Goal: Leave review/rating: Leave review/rating

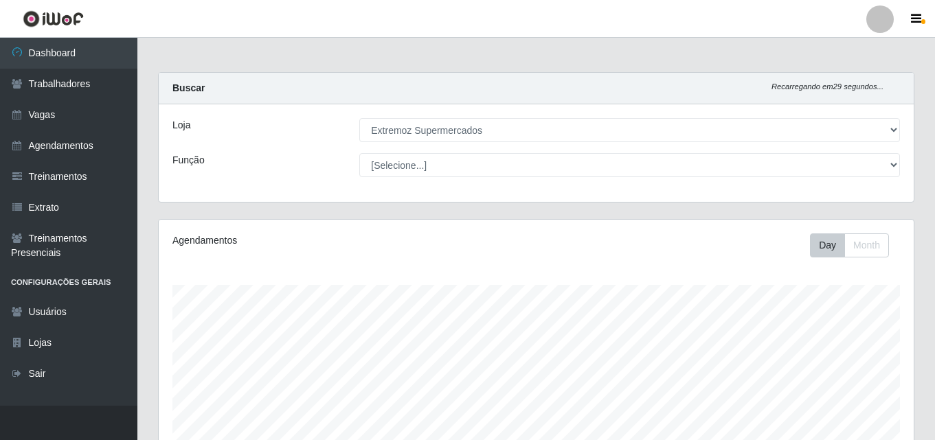
select select "519"
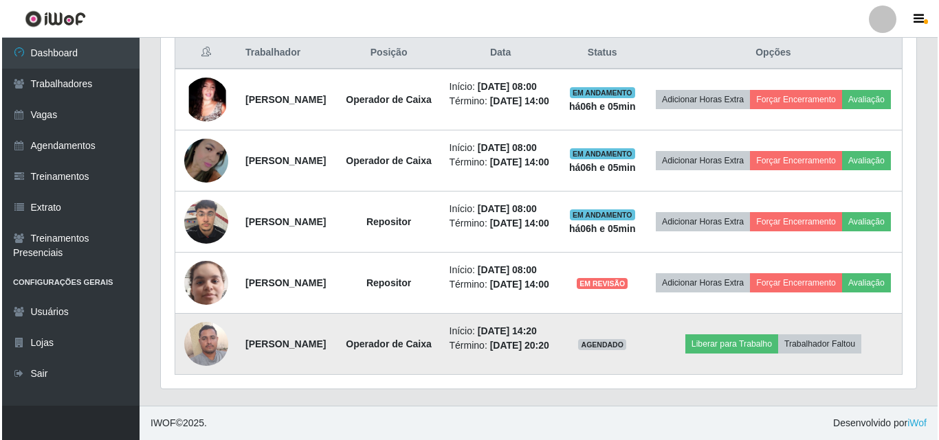
scroll to position [520, 0]
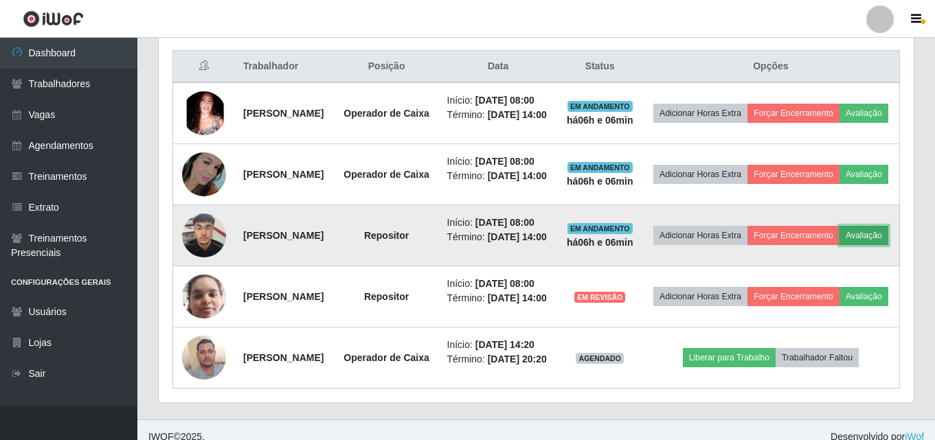
click at [840, 245] on button "Avaliação" at bounding box center [864, 235] width 49 height 19
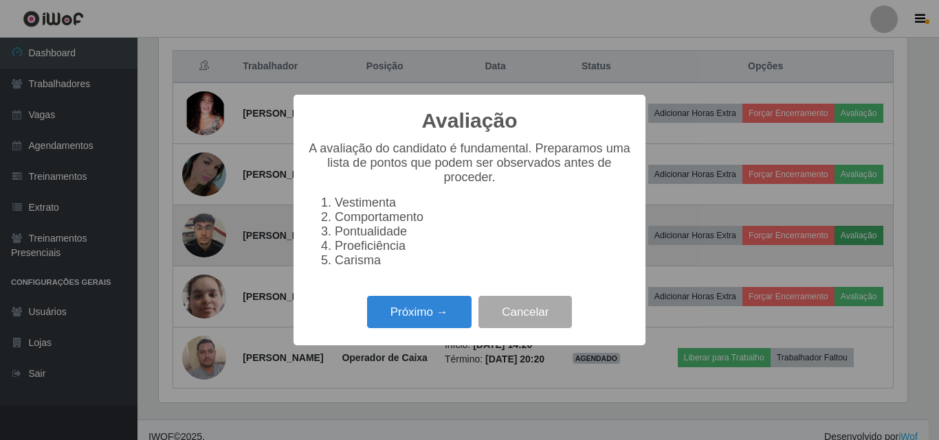
scroll to position [285, 748]
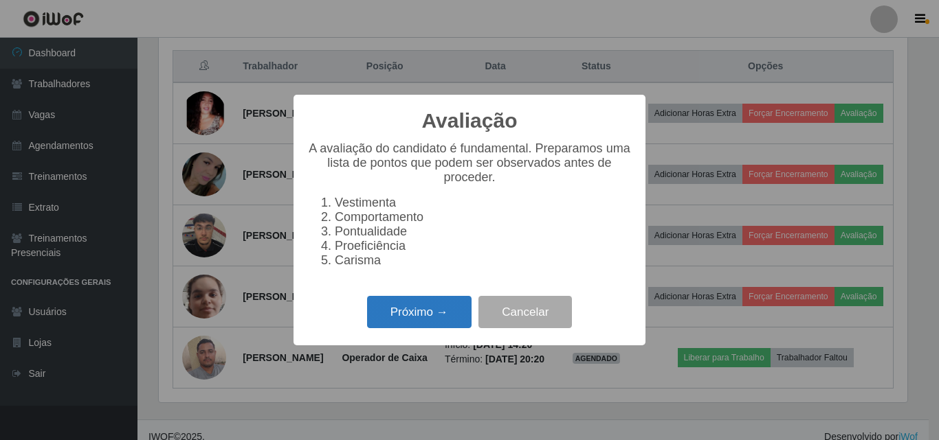
click at [434, 326] on button "Próximo →" at bounding box center [419, 312] width 104 height 32
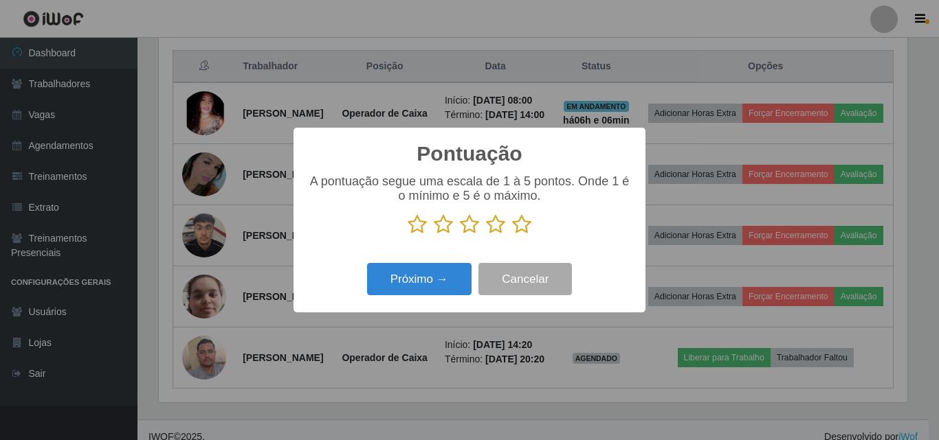
scroll to position [686912, 686449]
click at [465, 223] on icon at bounding box center [469, 224] width 19 height 21
click at [460, 235] on input "radio" at bounding box center [460, 235] width 0 height 0
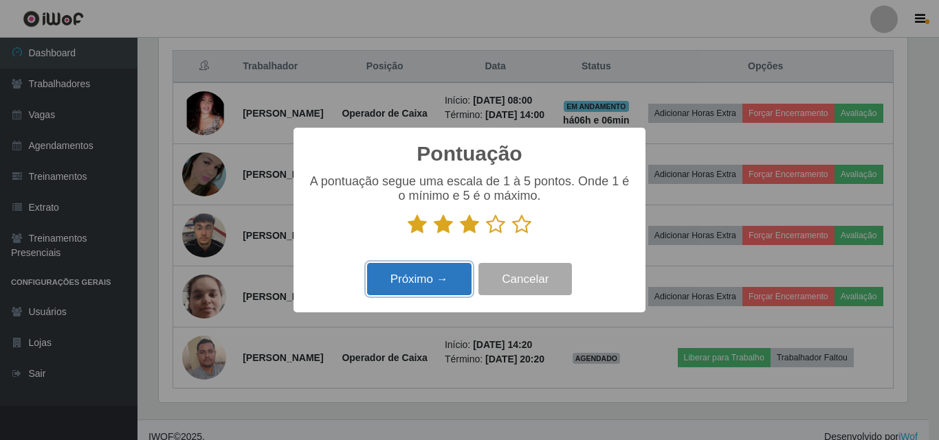
click at [405, 276] on button "Próximo →" at bounding box center [419, 279] width 104 height 32
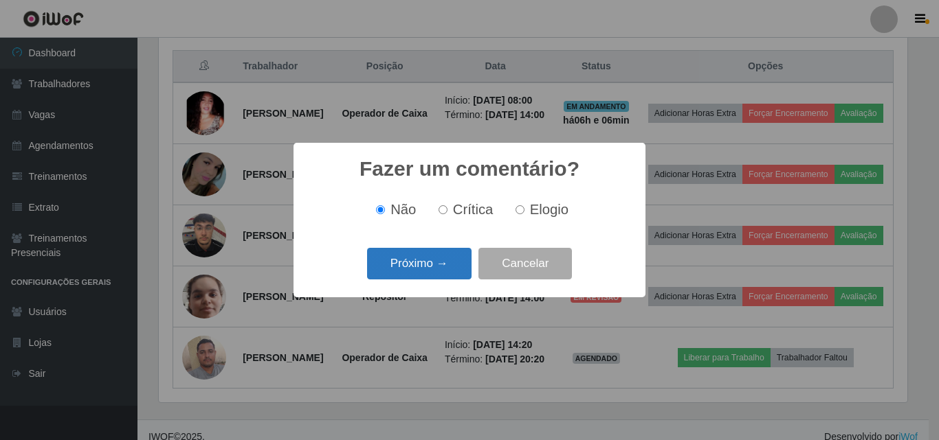
click at [405, 271] on button "Próximo →" at bounding box center [419, 264] width 104 height 32
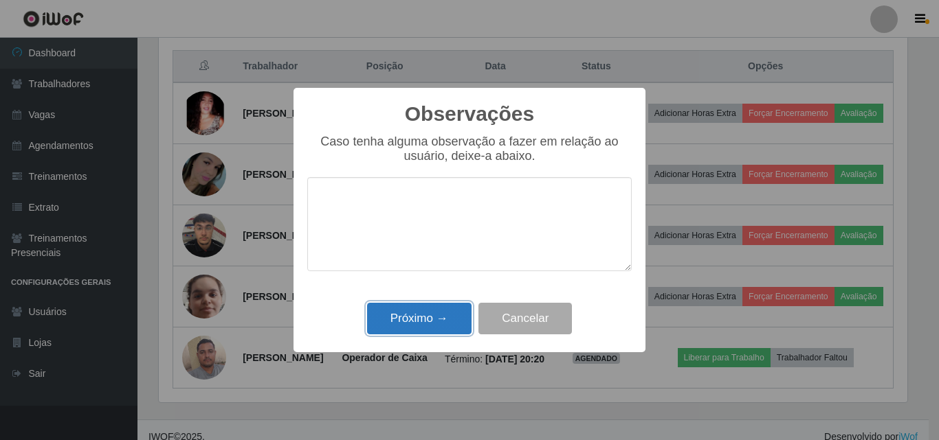
click at [425, 324] on button "Próximo →" at bounding box center [419, 319] width 104 height 32
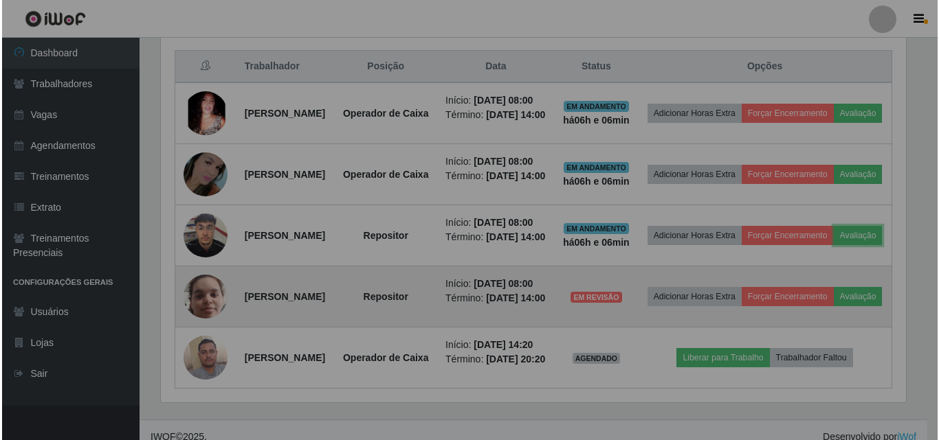
scroll to position [285, 755]
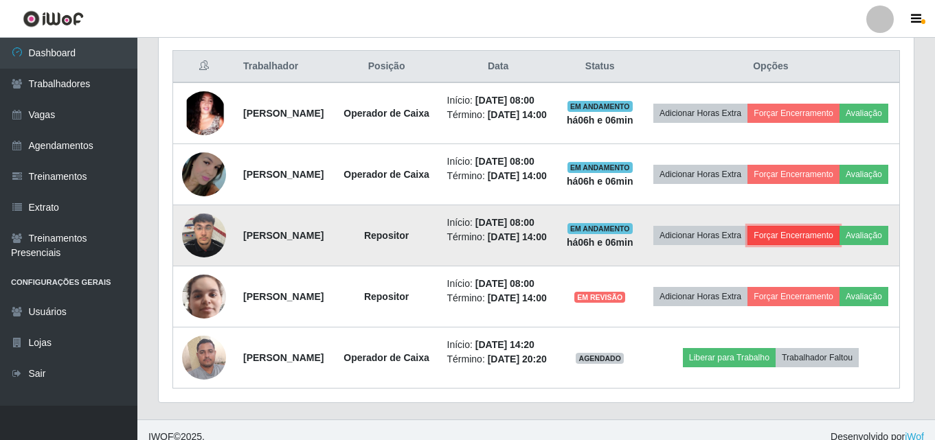
click at [832, 245] on button "Forçar Encerramento" at bounding box center [794, 235] width 92 height 19
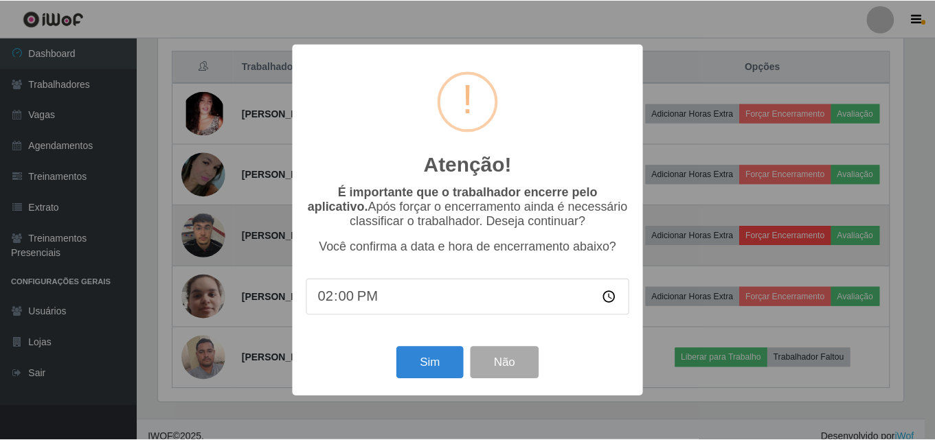
scroll to position [285, 748]
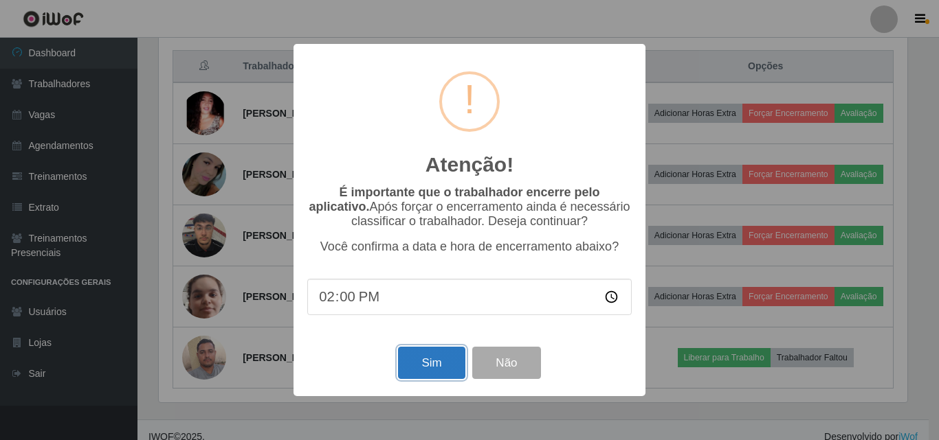
click at [438, 370] on button "Sim" at bounding box center [431, 363] width 67 height 32
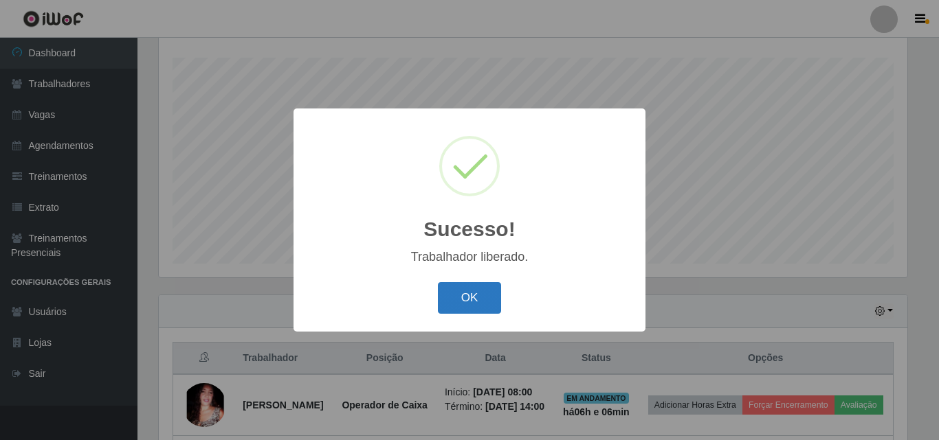
click at [470, 304] on button "OK" at bounding box center [470, 298] width 64 height 32
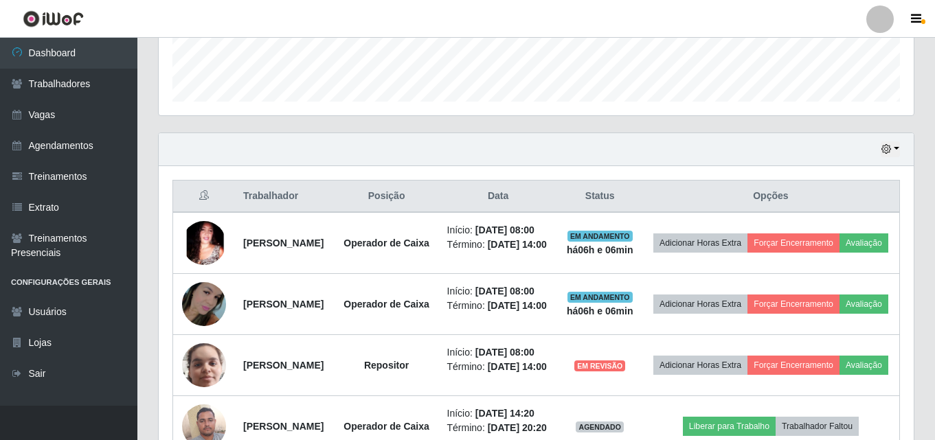
scroll to position [434, 0]
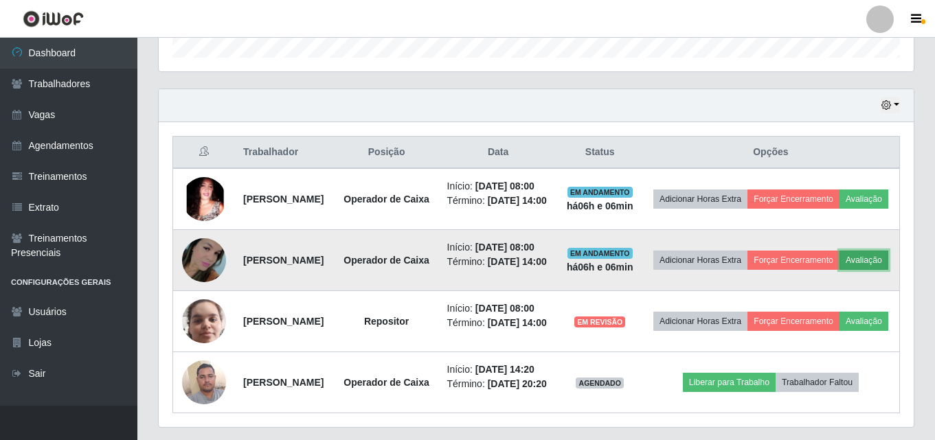
click at [840, 270] on button "Avaliação" at bounding box center [864, 260] width 49 height 19
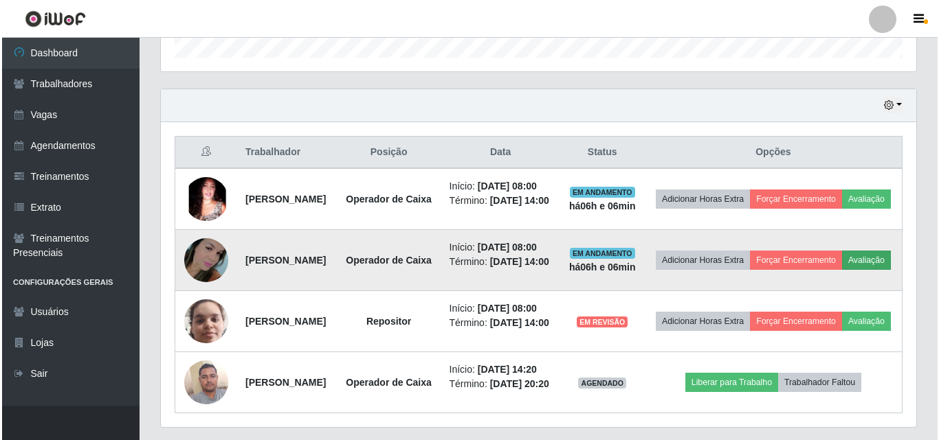
scroll to position [285, 748]
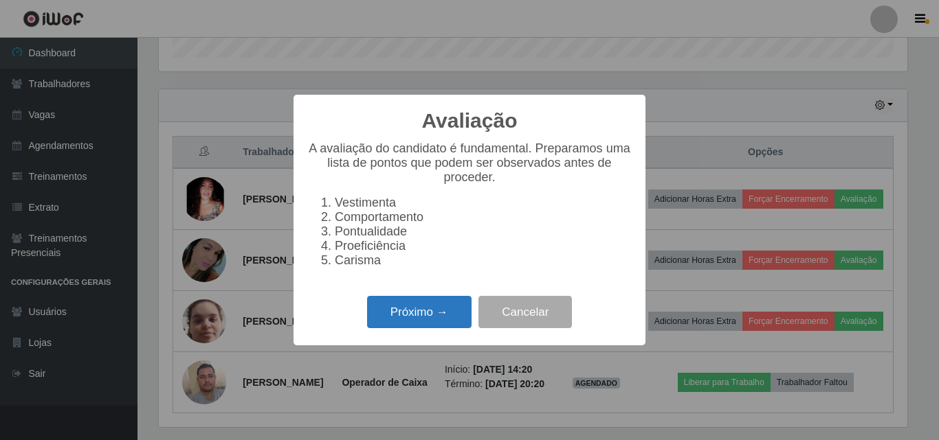
click at [406, 324] on button "Próximo →" at bounding box center [419, 312] width 104 height 32
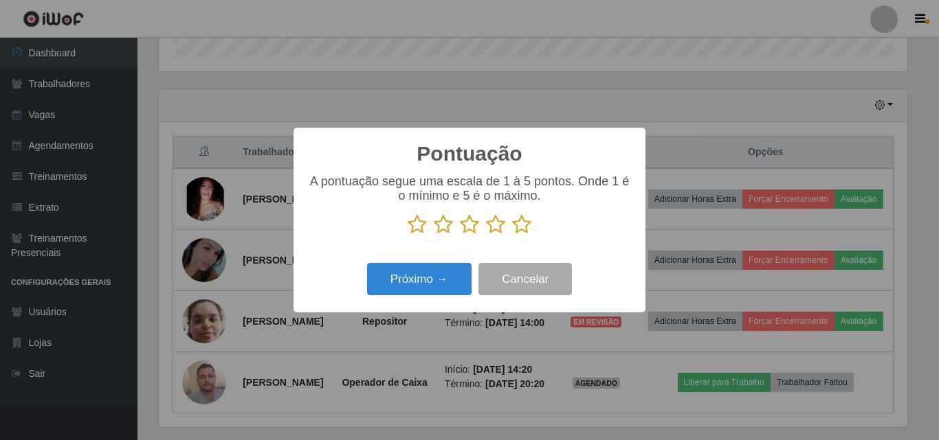
scroll to position [686912, 686449]
click at [467, 231] on icon at bounding box center [469, 224] width 19 height 21
click at [460, 235] on input "radio" at bounding box center [460, 235] width 0 height 0
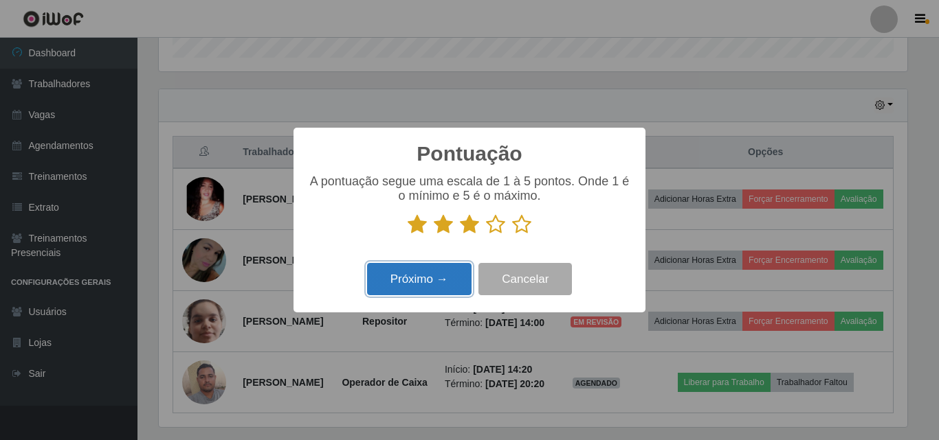
click at [419, 271] on button "Próximo →" at bounding box center [419, 279] width 104 height 32
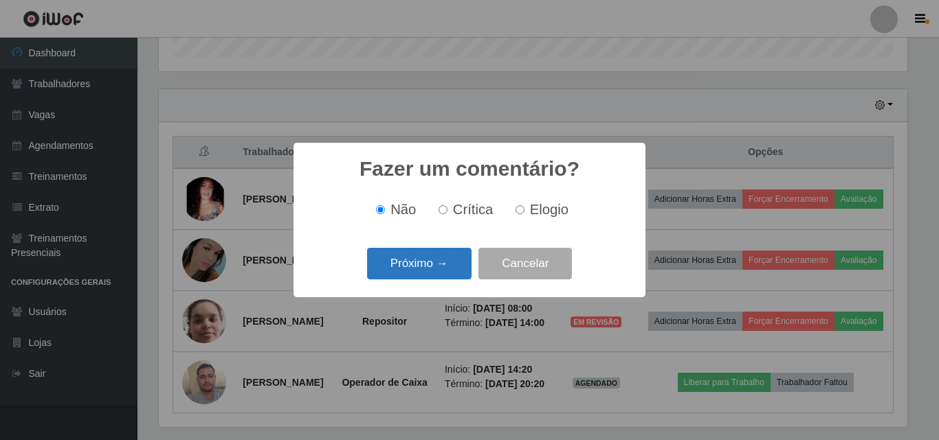
click at [400, 274] on button "Próximo →" at bounding box center [419, 264] width 104 height 32
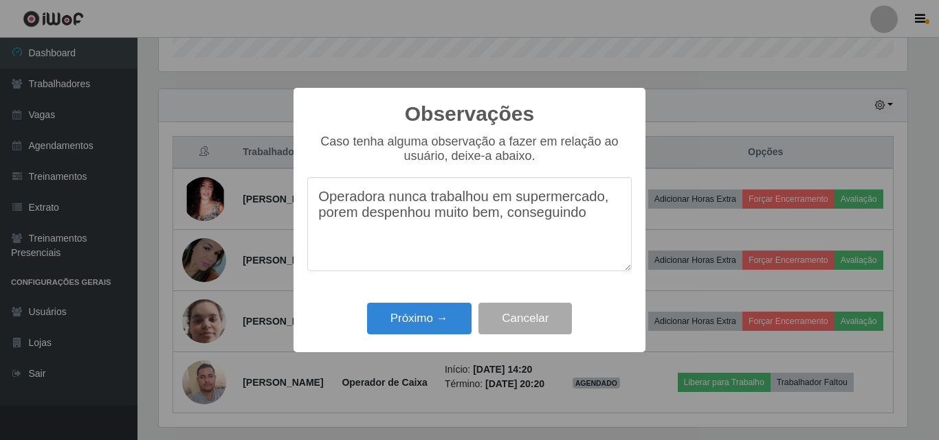
click at [346, 225] on textarea "Operadora nunca trabalhou em supermercado, porem despenhou muito bem, conseguin…" at bounding box center [469, 224] width 324 height 94
drag, startPoint x: 365, startPoint y: 223, endPoint x: 594, endPoint y: 225, distance: 228.9
click at [594, 225] on textarea "Operadora nunca trabalhou em supermercado, porém despenhou muito bem, conseguin…" at bounding box center [469, 224] width 324 height 94
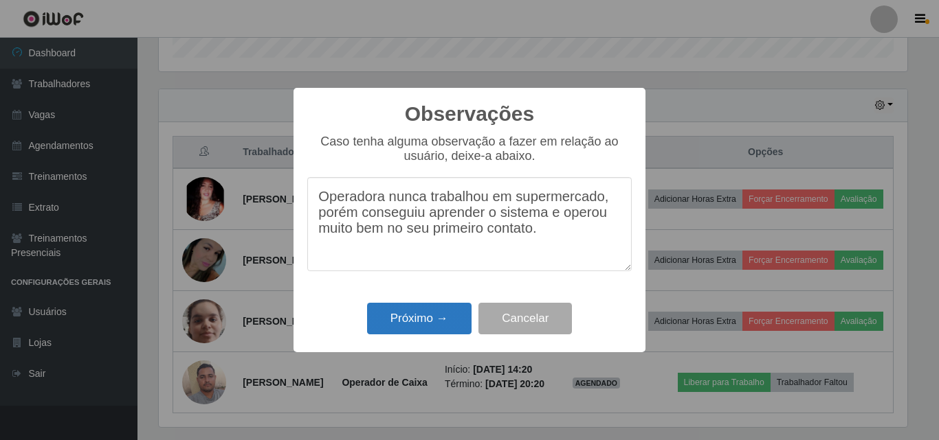
type textarea "Operadora nunca trabalhou em supermercado, porém conseguiu aprender o sistema e…"
click at [412, 325] on button "Próximo →" at bounding box center [419, 319] width 104 height 32
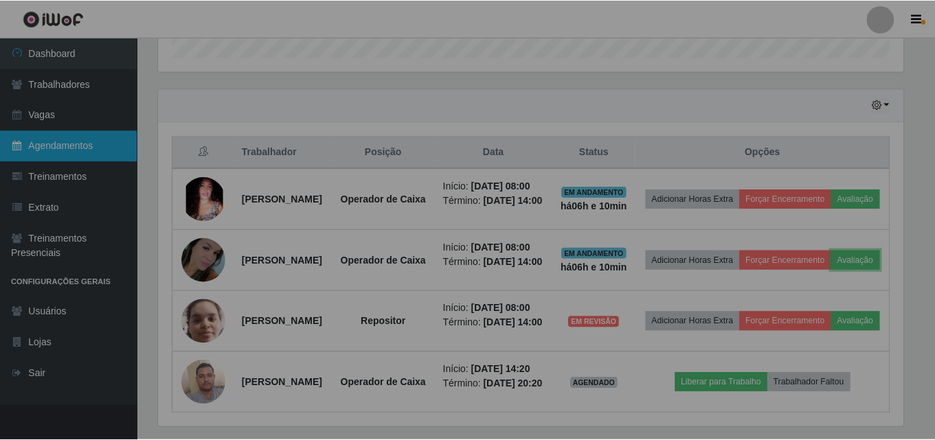
scroll to position [285, 755]
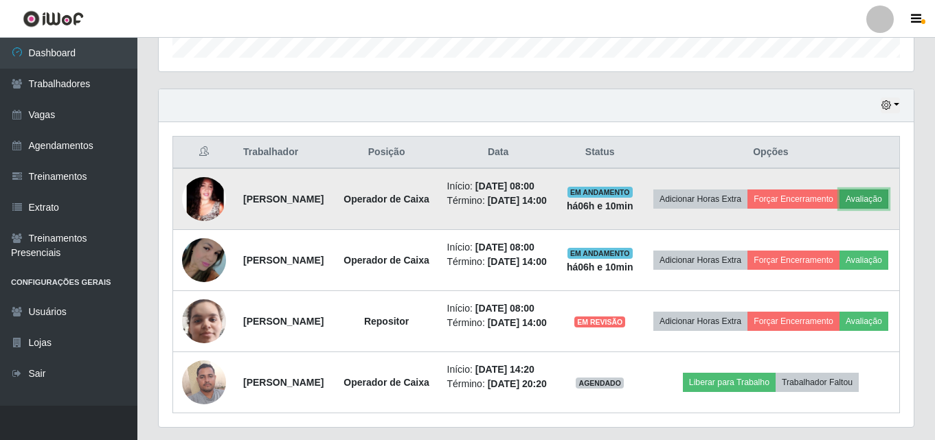
click at [840, 209] on button "Avaliação" at bounding box center [864, 199] width 49 height 19
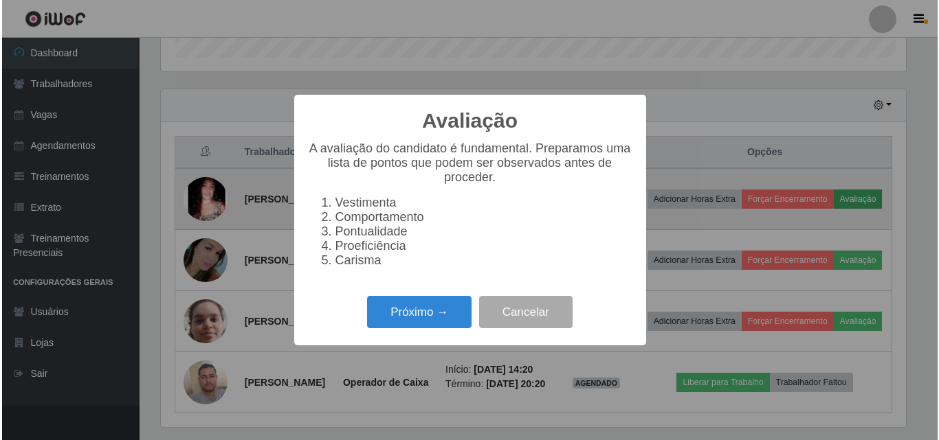
scroll to position [285, 748]
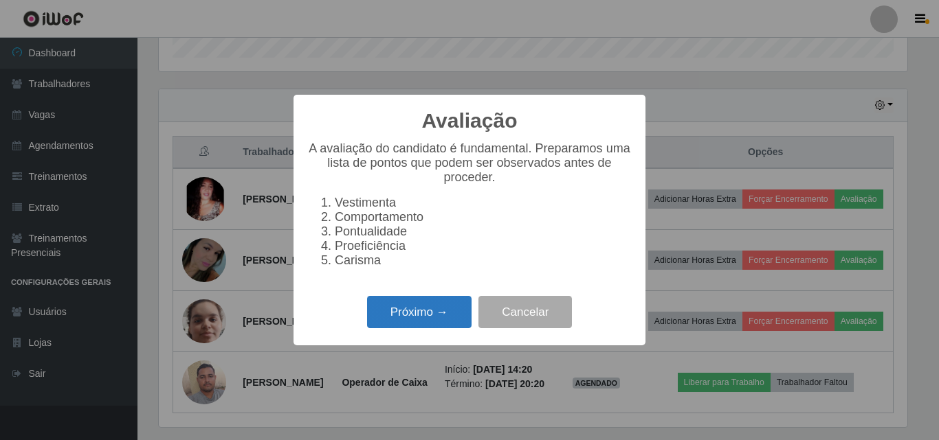
click at [414, 322] on button "Próximo →" at bounding box center [419, 312] width 104 height 32
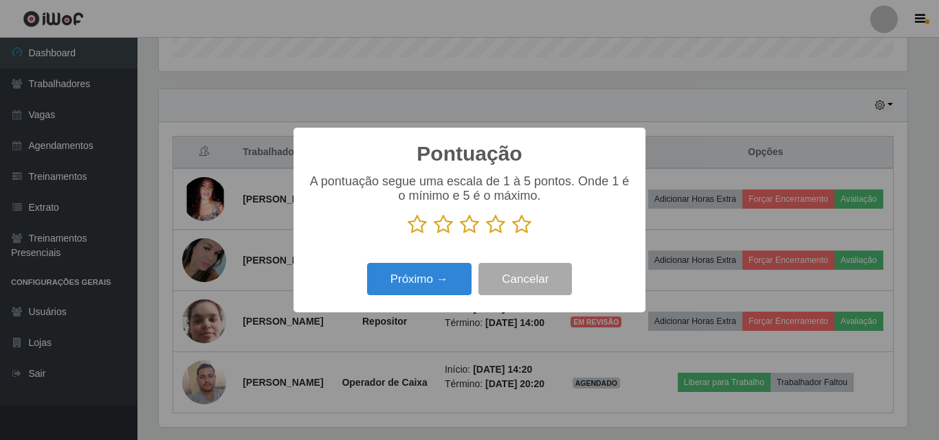
click at [464, 227] on icon at bounding box center [469, 224] width 19 height 21
click at [460, 235] on input "radio" at bounding box center [460, 235] width 0 height 0
click at [451, 229] on icon at bounding box center [443, 224] width 19 height 21
click at [434, 235] on input "radio" at bounding box center [434, 235] width 0 height 0
click at [405, 281] on button "Próximo →" at bounding box center [419, 279] width 104 height 32
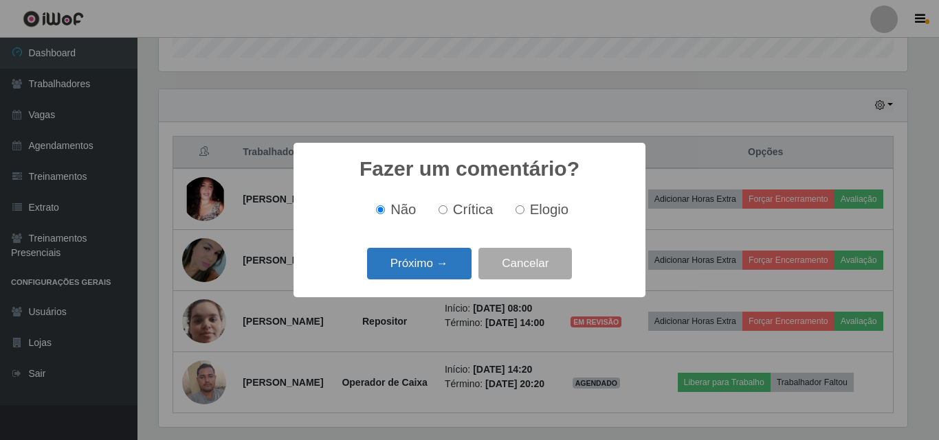
click at [419, 260] on button "Próximo →" at bounding box center [419, 264] width 104 height 32
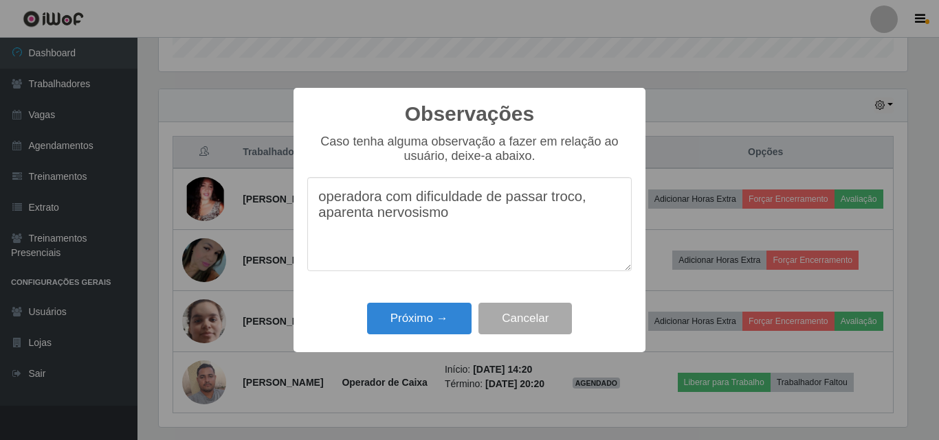
click at [468, 243] on textarea "operadora com dificuldade de passar troco, aparenta nervosismo" at bounding box center [469, 224] width 324 height 94
click at [443, 222] on textarea "operadora com dificuldade de passar troco, aparenta nervosismo" at bounding box center [469, 224] width 324 height 94
click at [449, 224] on textarea "operadora com dificuldade de passar troco, aparenta nervosismo" at bounding box center [469, 224] width 324 height 94
type textarea "operadora com dificuldade de passar troco, aparenta nervosismo ao operar caixa."
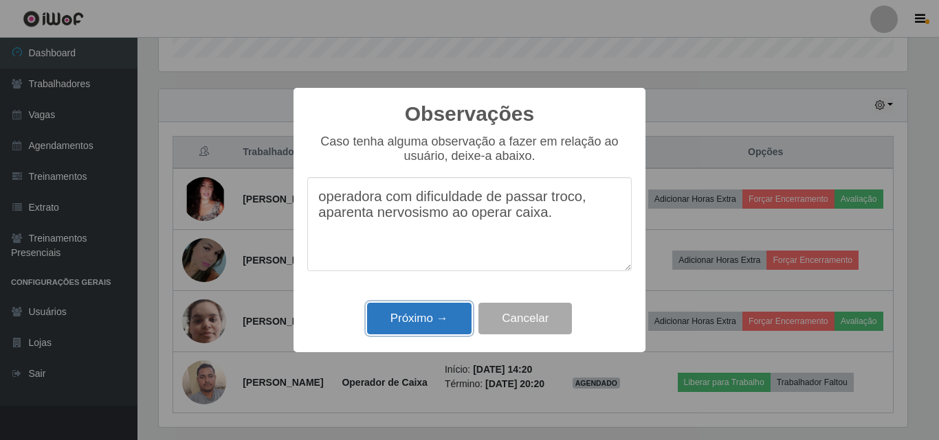
click at [406, 326] on button "Próximo →" at bounding box center [419, 319] width 104 height 32
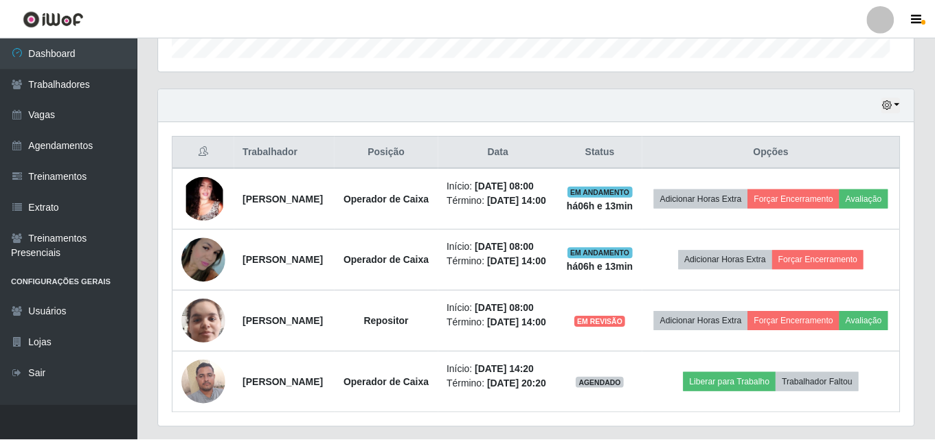
scroll to position [285, 755]
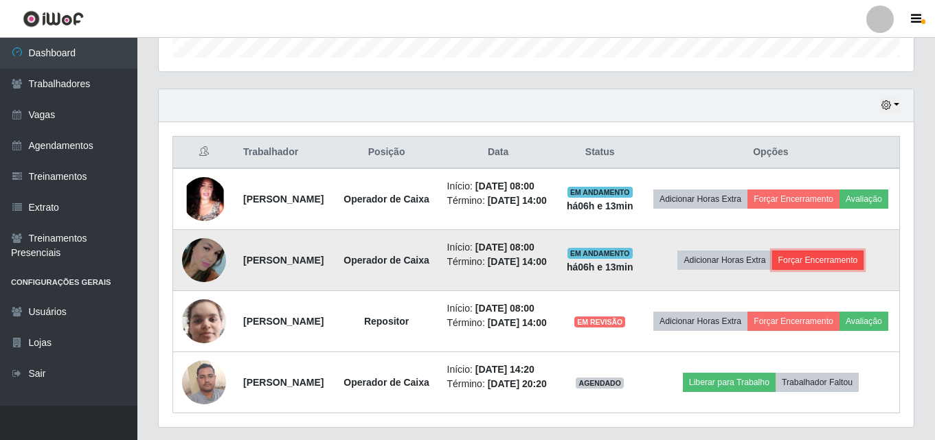
click at [818, 270] on button "Forçar Encerramento" at bounding box center [818, 260] width 92 height 19
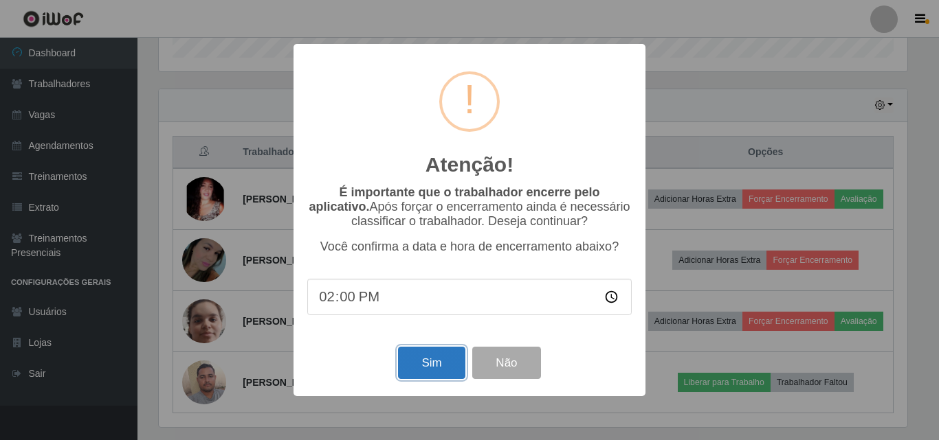
click at [420, 370] on button "Sim" at bounding box center [431, 363] width 67 height 32
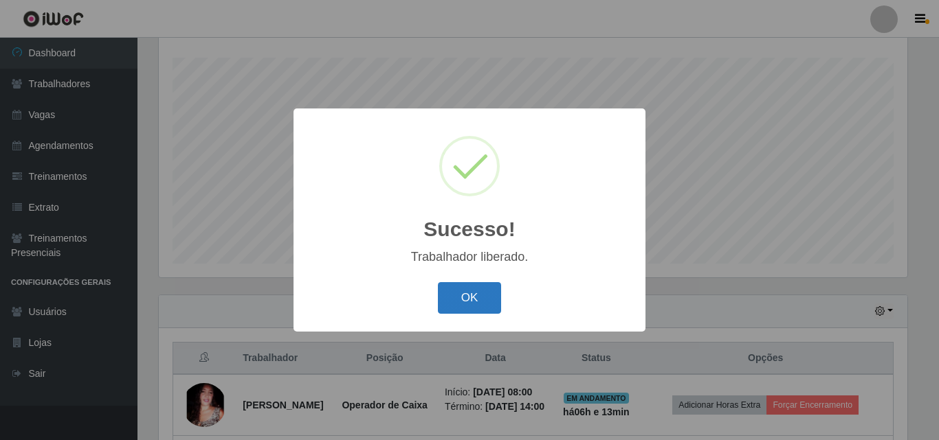
click at [474, 309] on button "OK" at bounding box center [470, 298] width 64 height 32
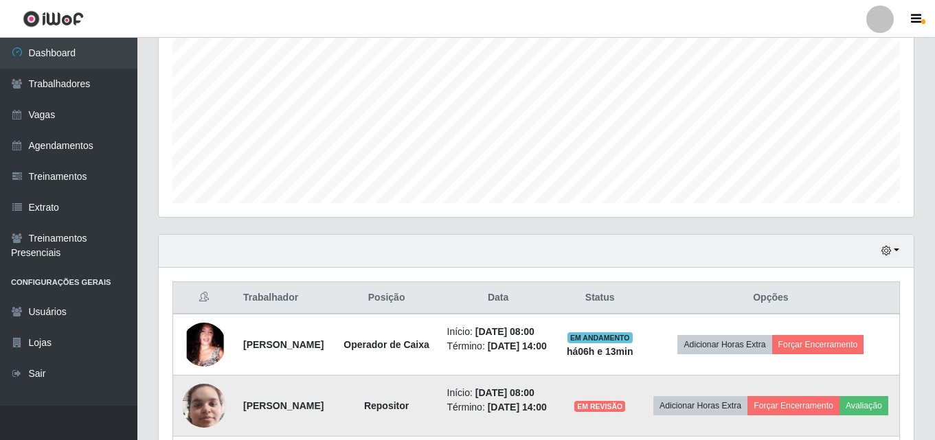
scroll to position [365, 0]
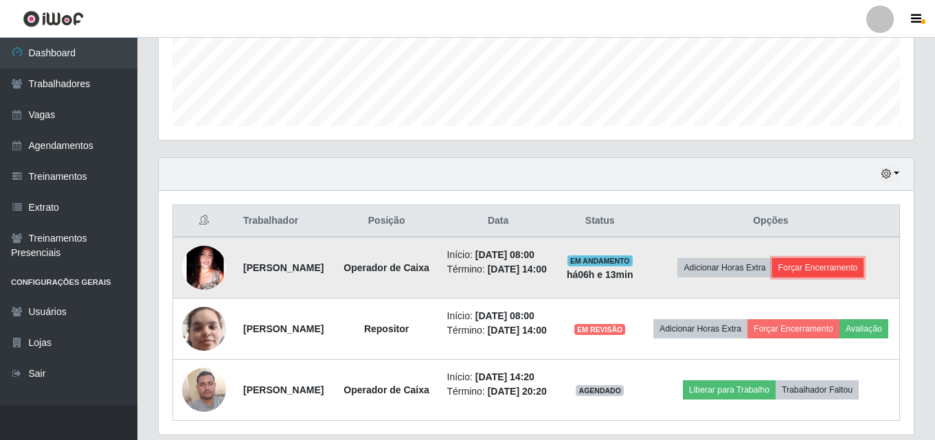
click at [823, 278] on button "Forçar Encerramento" at bounding box center [818, 267] width 92 height 19
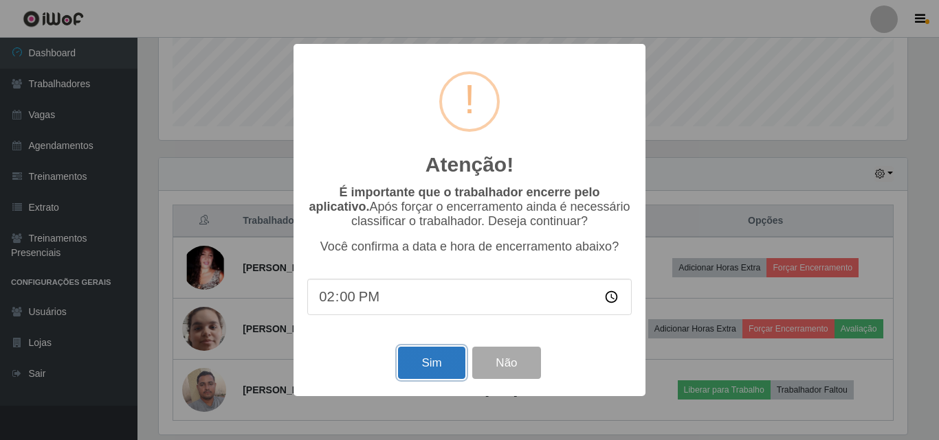
click at [432, 379] on button "Sim" at bounding box center [431, 363] width 67 height 32
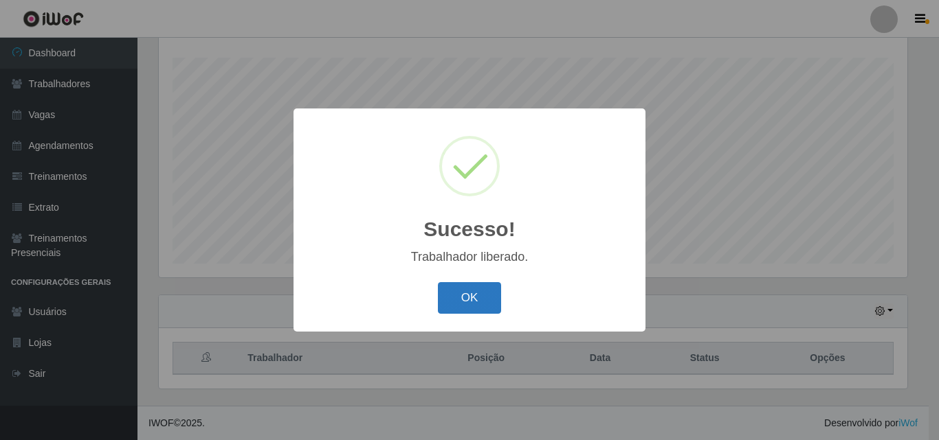
click at [479, 300] on button "OK" at bounding box center [470, 298] width 64 height 32
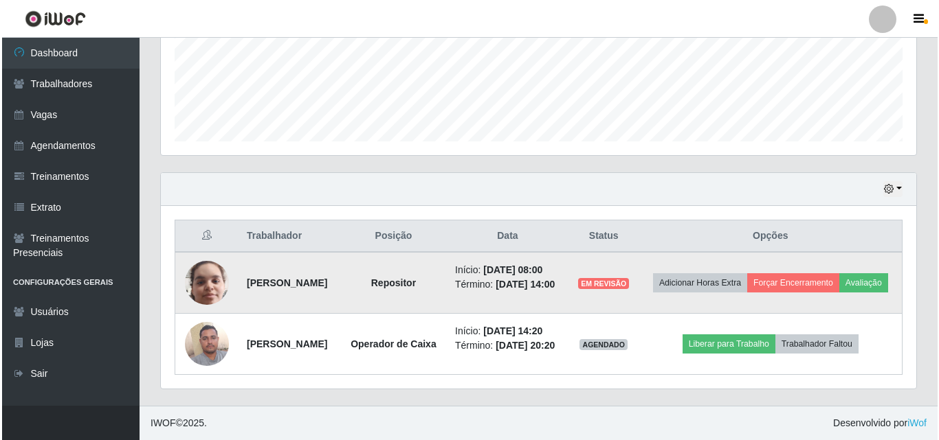
scroll to position [399, 0]
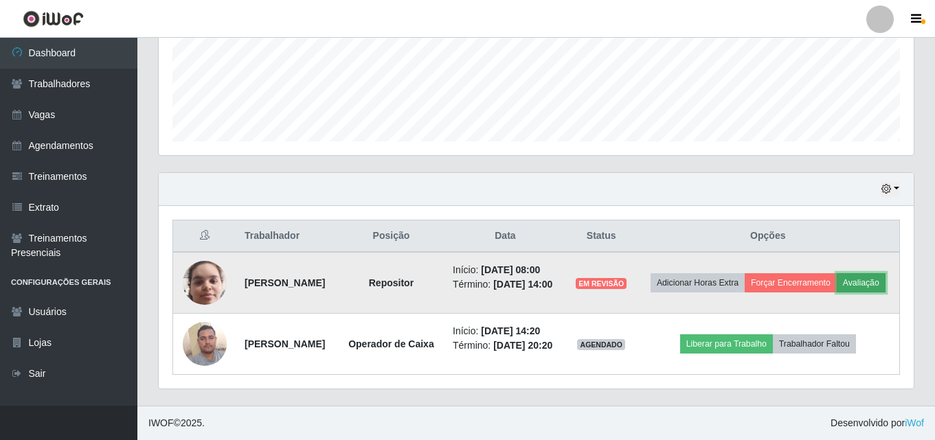
click at [837, 274] on button "Avaliação" at bounding box center [861, 283] width 49 height 19
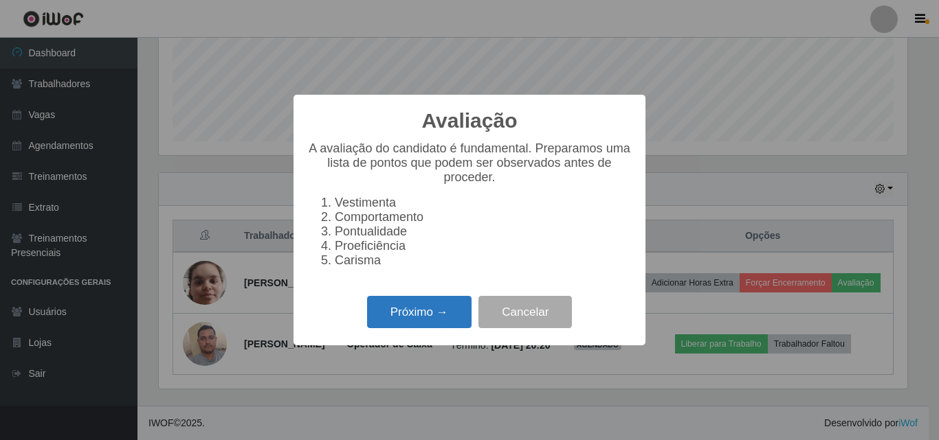
click at [381, 328] on button "Próximo →" at bounding box center [419, 312] width 104 height 32
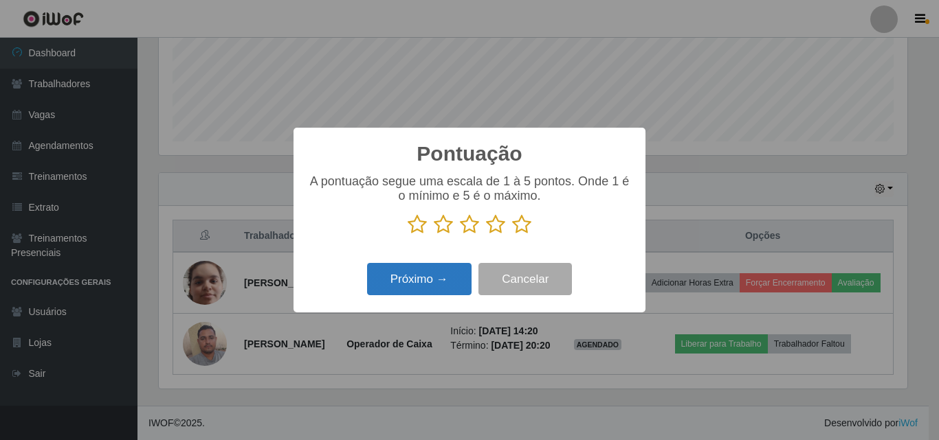
click at [401, 293] on button "Próximo →" at bounding box center [419, 279] width 104 height 32
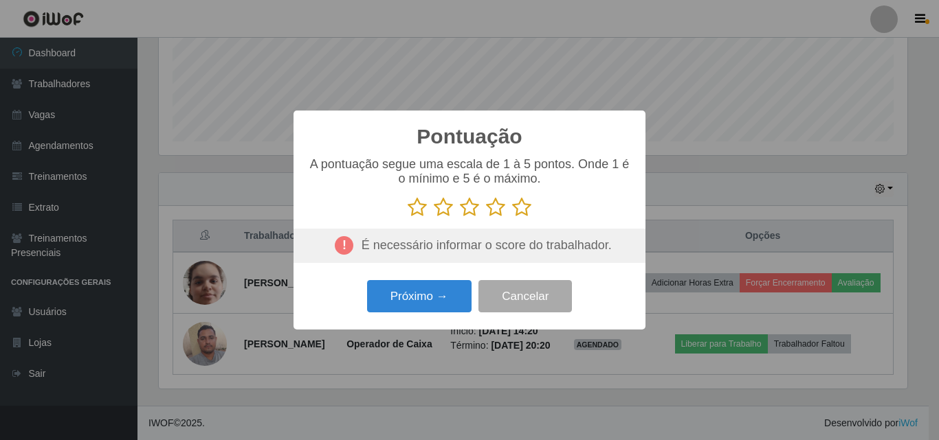
click at [467, 208] on icon at bounding box center [469, 207] width 19 height 21
click at [460, 218] on input "radio" at bounding box center [460, 218] width 0 height 0
click at [432, 304] on button "Próximo →" at bounding box center [419, 296] width 104 height 32
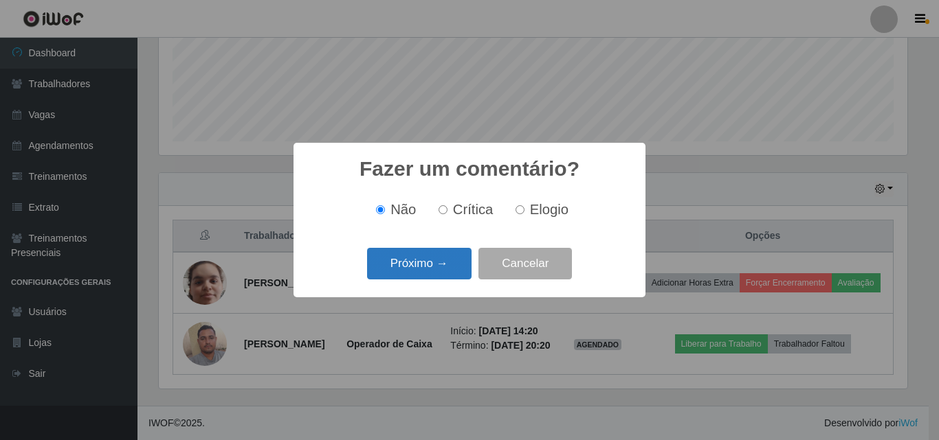
click at [412, 276] on button "Próximo →" at bounding box center [419, 264] width 104 height 32
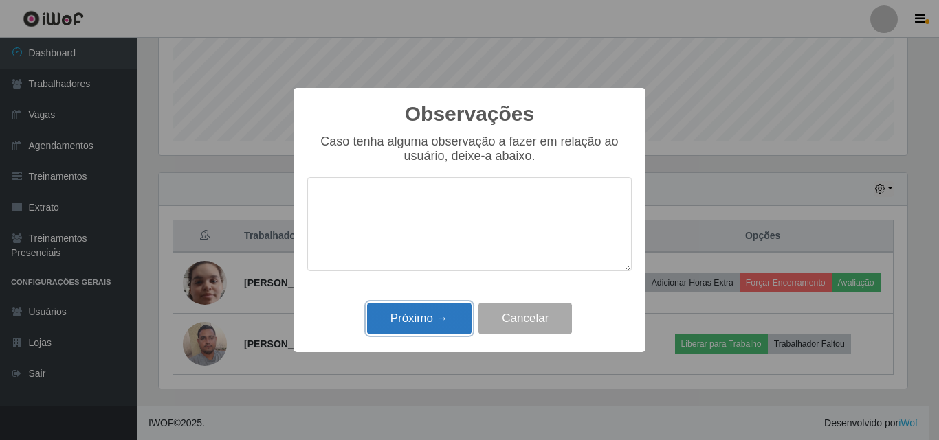
click at [402, 315] on button "Próximo →" at bounding box center [419, 319] width 104 height 32
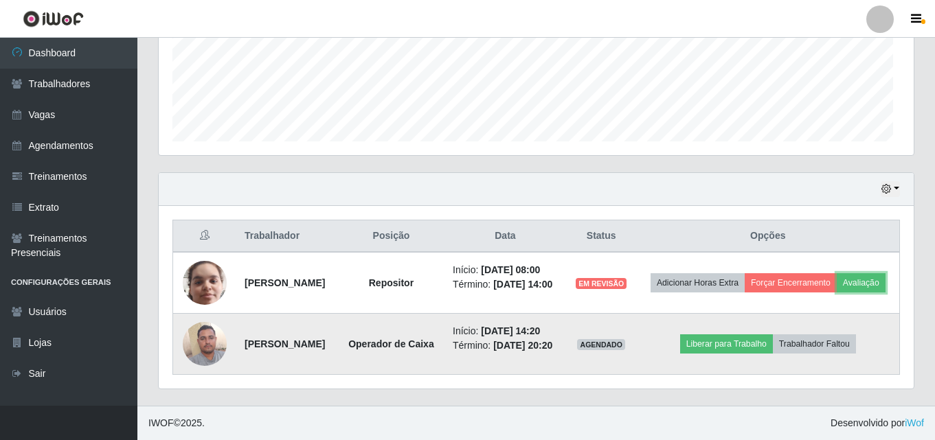
scroll to position [285, 755]
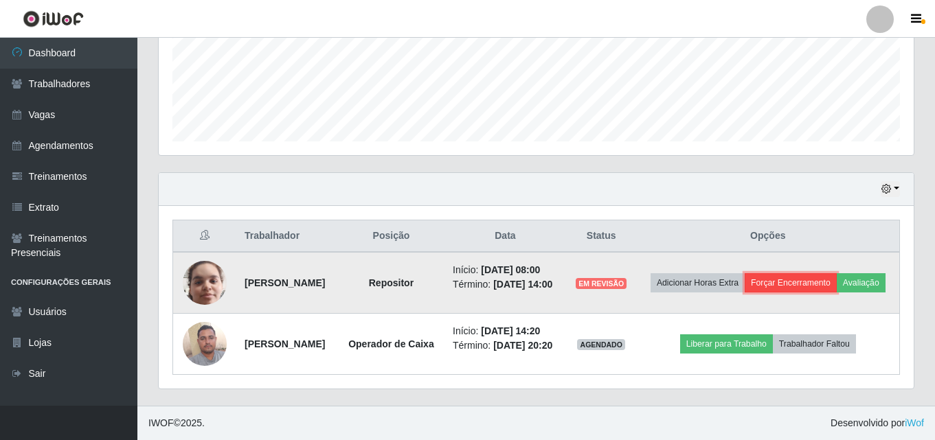
click at [837, 274] on button "Forçar Encerramento" at bounding box center [791, 283] width 92 height 19
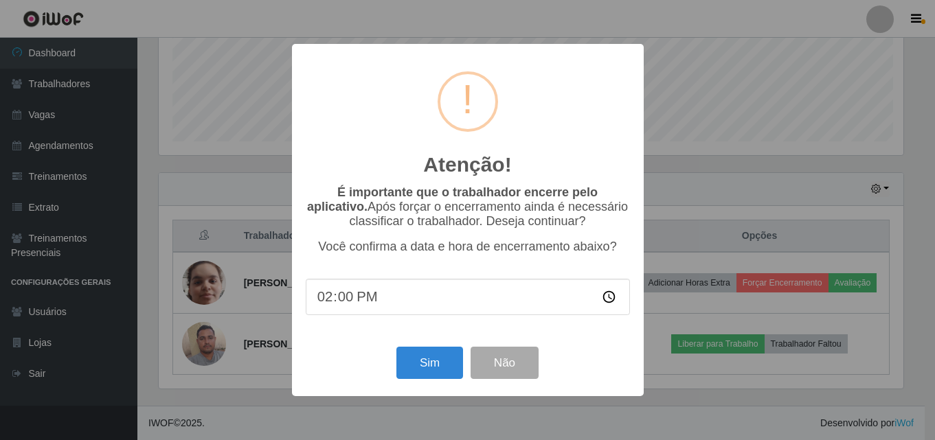
scroll to position [285, 748]
click at [441, 368] on button "Sim" at bounding box center [431, 363] width 67 height 32
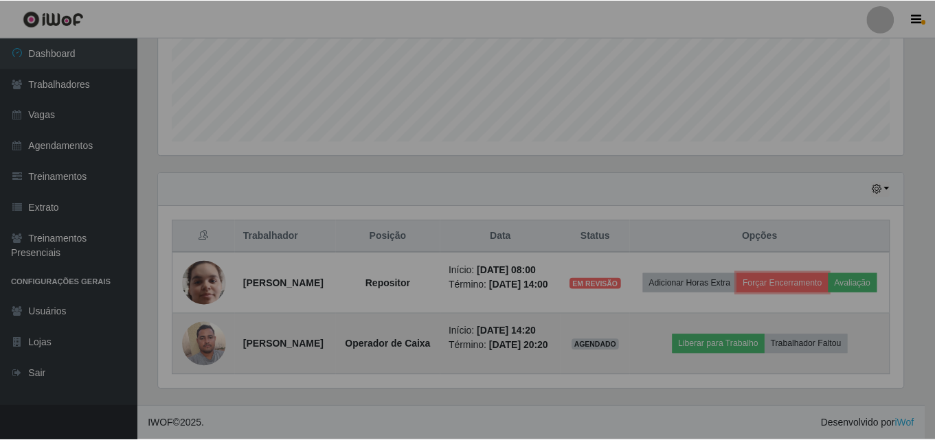
scroll to position [0, 0]
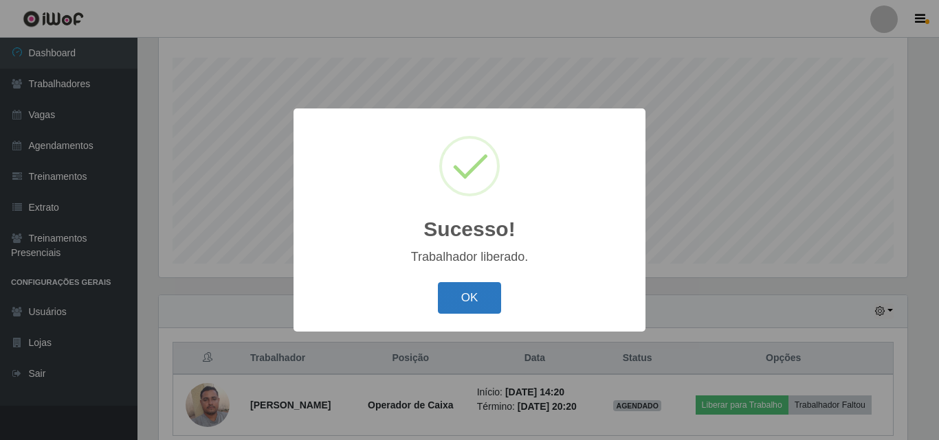
click at [473, 302] on button "OK" at bounding box center [470, 298] width 64 height 32
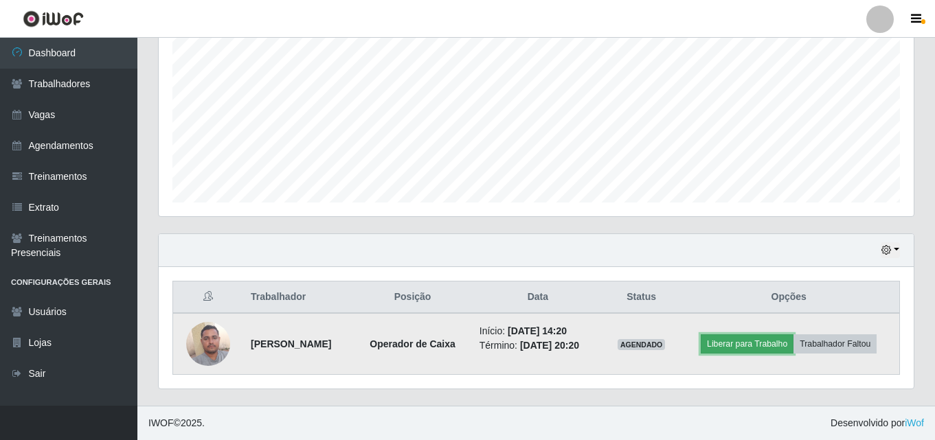
click at [779, 335] on button "Liberar para Trabalho" at bounding box center [747, 344] width 93 height 19
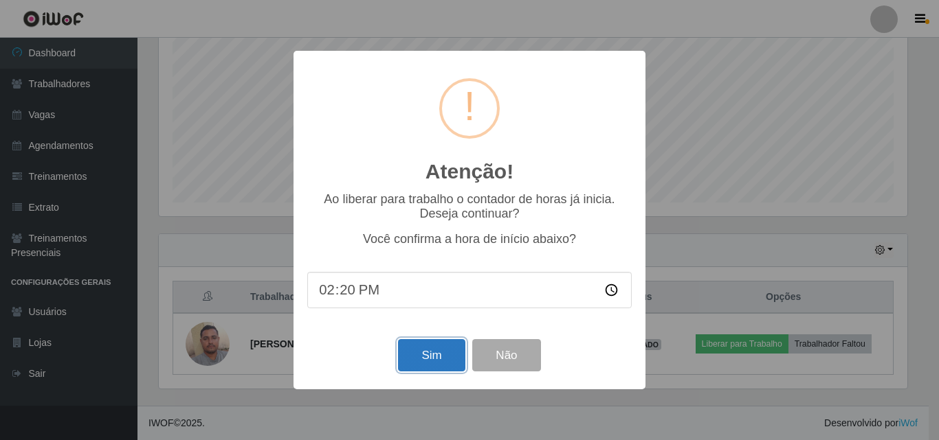
click at [426, 359] on button "Sim" at bounding box center [431, 355] width 67 height 32
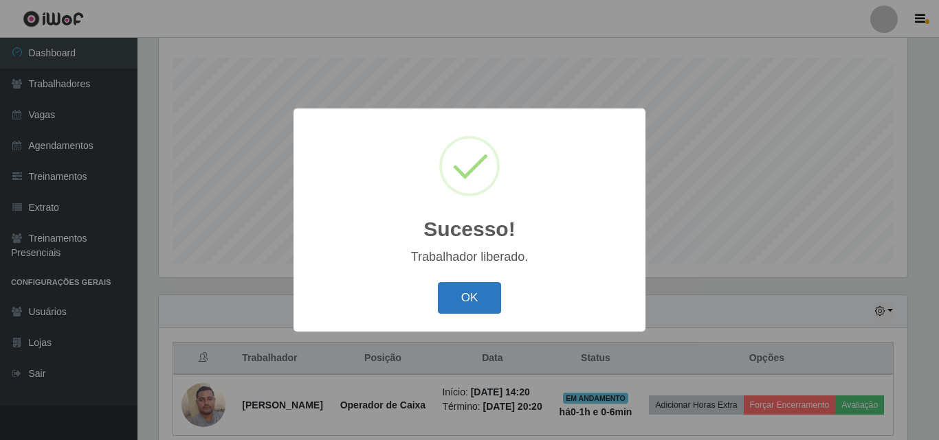
click at [462, 293] on button "OK" at bounding box center [470, 298] width 64 height 32
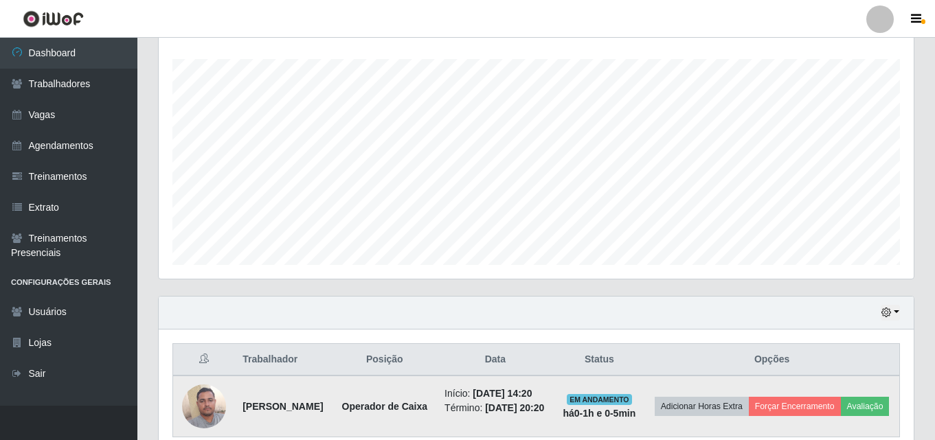
scroll to position [313, 0]
